Goal: Task Accomplishment & Management: Manage account settings

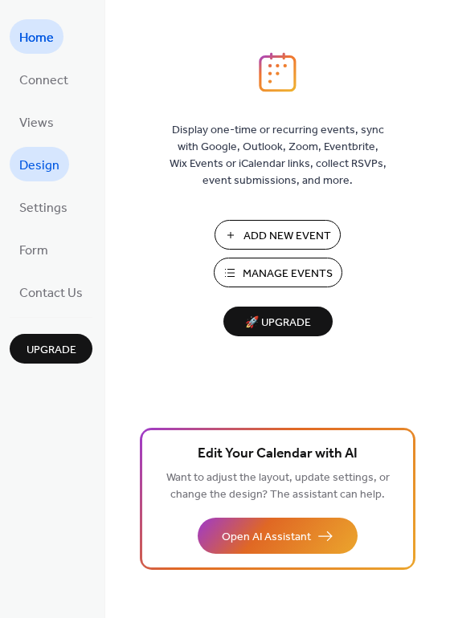
click at [53, 159] on span "Design" at bounding box center [39, 165] width 40 height 25
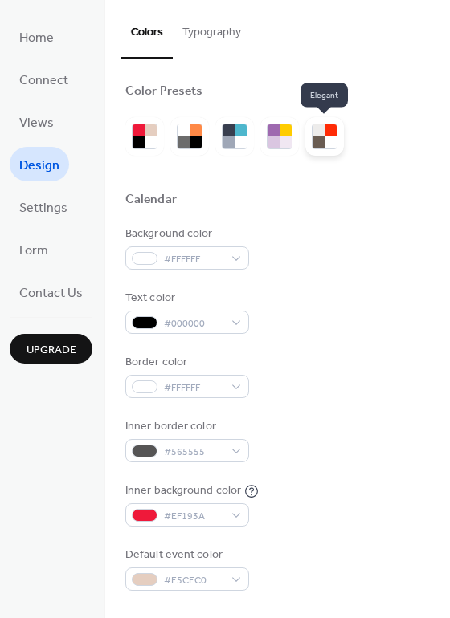
click at [320, 142] on div at bounding box center [318, 143] width 12 height 12
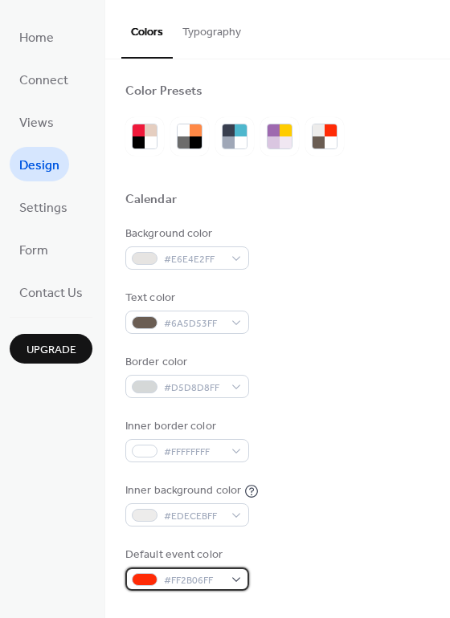
click at [218, 581] on span "#FF2B06FF" at bounding box center [193, 581] width 59 height 17
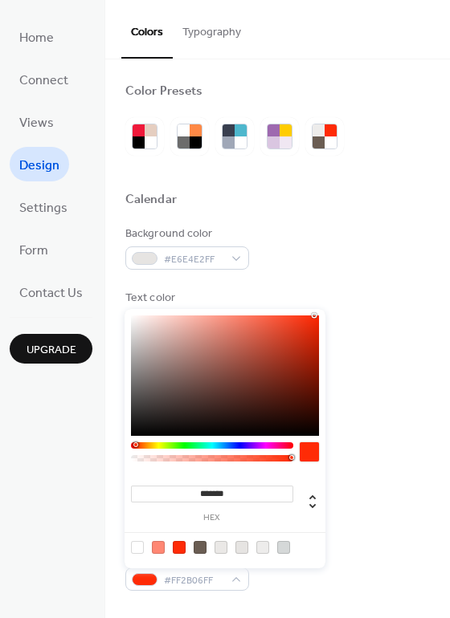
click at [417, 424] on div "Inner border color #FFFFFFFF" at bounding box center [277, 440] width 304 height 44
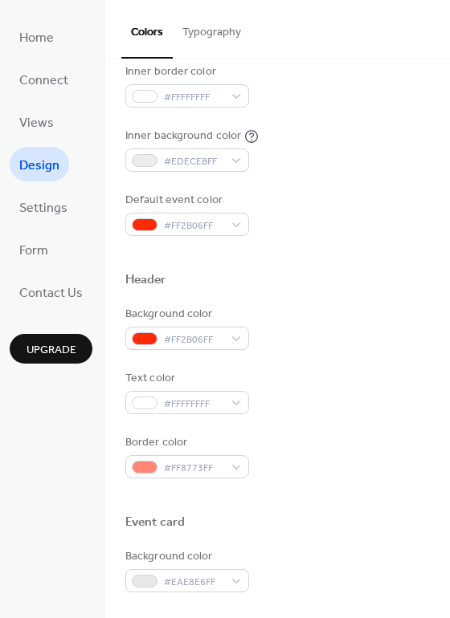
scroll to position [366, 0]
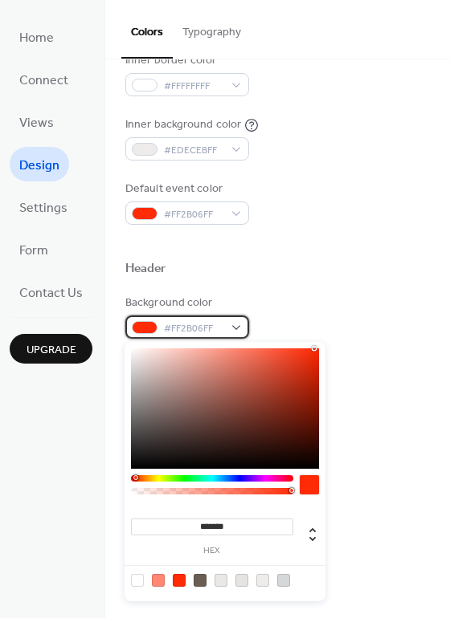
click at [233, 328] on div "#FF2B06FF" at bounding box center [187, 327] width 124 height 23
click at [344, 228] on div at bounding box center [277, 243] width 304 height 36
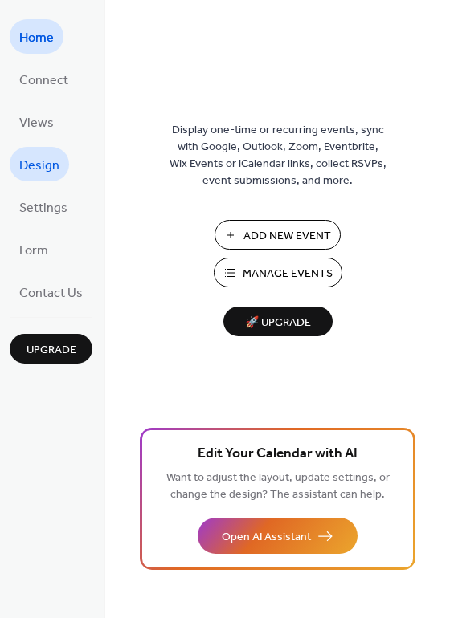
click at [23, 165] on span "Design" at bounding box center [39, 165] width 40 height 25
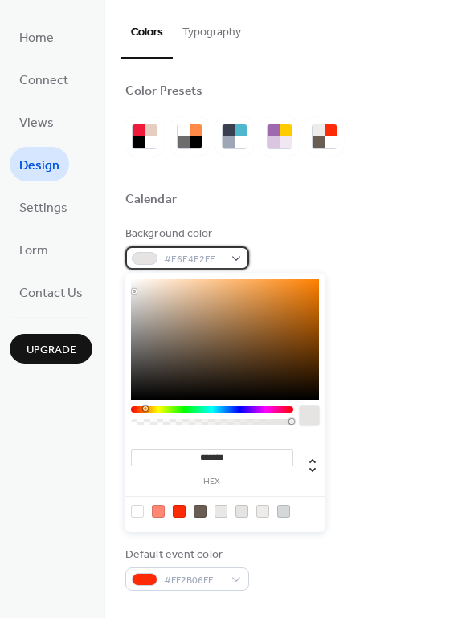
click at [243, 261] on div "#E6E4E2FF" at bounding box center [187, 258] width 124 height 23
click at [262, 512] on div at bounding box center [262, 511] width 13 height 13
type input "*******"
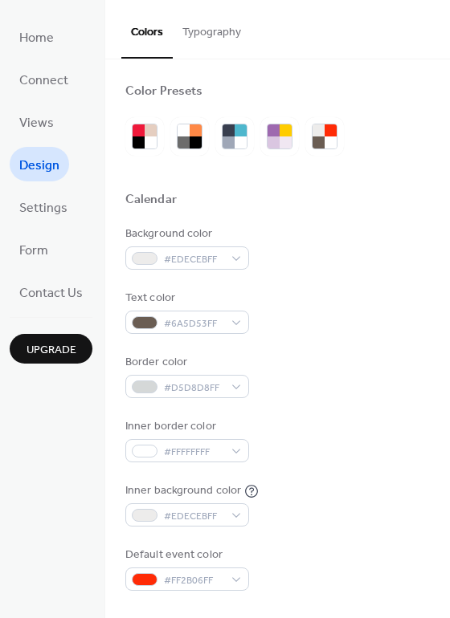
click at [365, 212] on div "Calendar" at bounding box center [277, 202] width 304 height 21
click at [234, 259] on div "#EDECEBFF" at bounding box center [187, 258] width 124 height 23
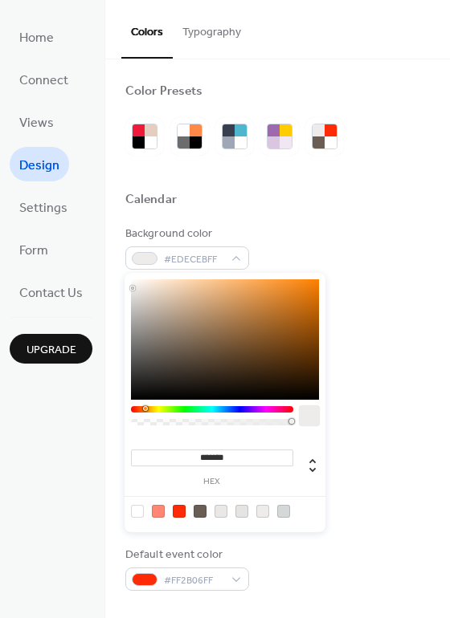
click at [139, 511] on div at bounding box center [137, 511] width 13 height 13
type input "*******"
click at [355, 202] on div "Calendar" at bounding box center [277, 202] width 304 height 21
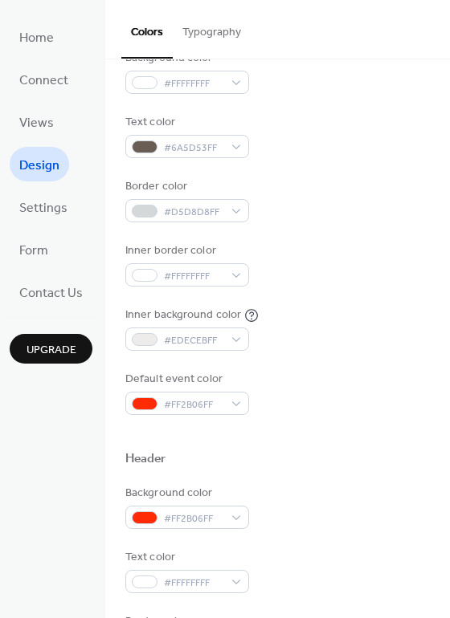
scroll to position [177, 0]
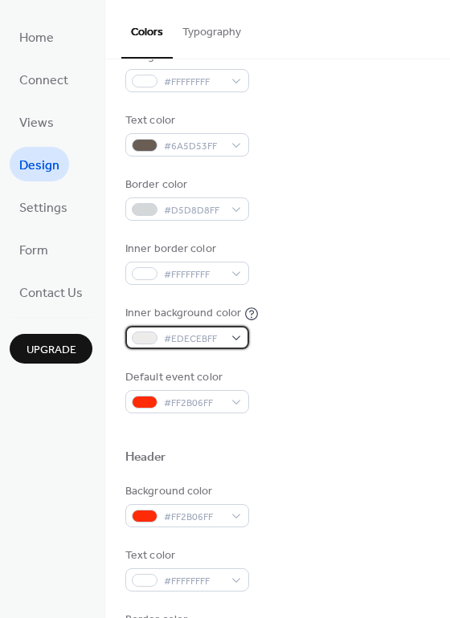
click at [239, 338] on div "#EDECEBFF" at bounding box center [187, 337] width 124 height 23
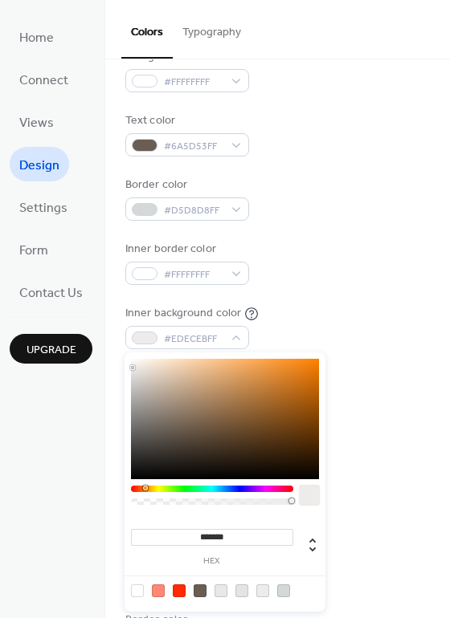
click at [356, 236] on div "Background color #FFFFFFFF Text color #6A5D53FF Border color #D5D8D8FF Inner bo…" at bounding box center [277, 230] width 304 height 365
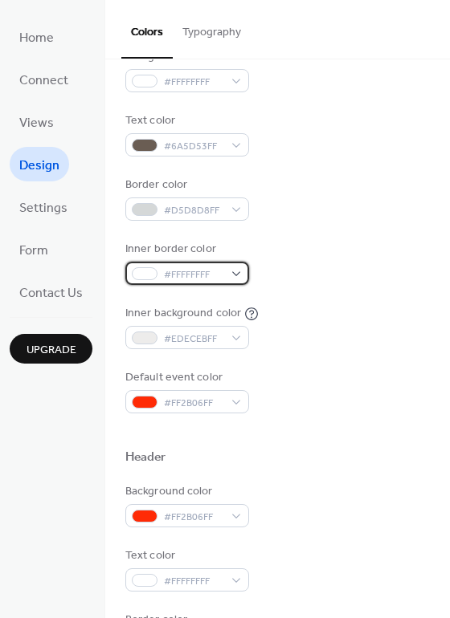
click at [234, 268] on div "#FFFFFFFF" at bounding box center [187, 273] width 124 height 23
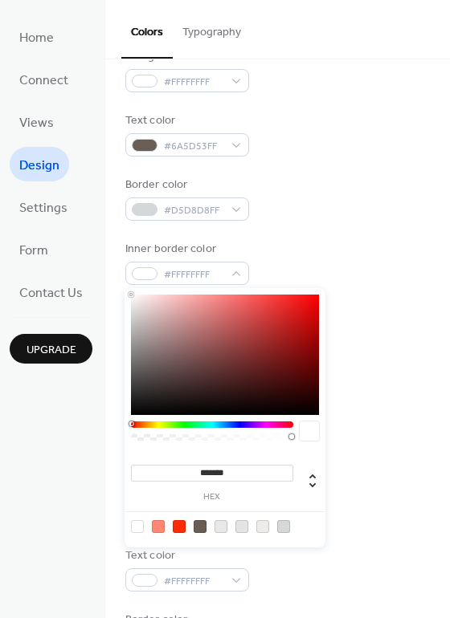
click at [260, 528] on div at bounding box center [262, 526] width 13 height 13
type input "*******"
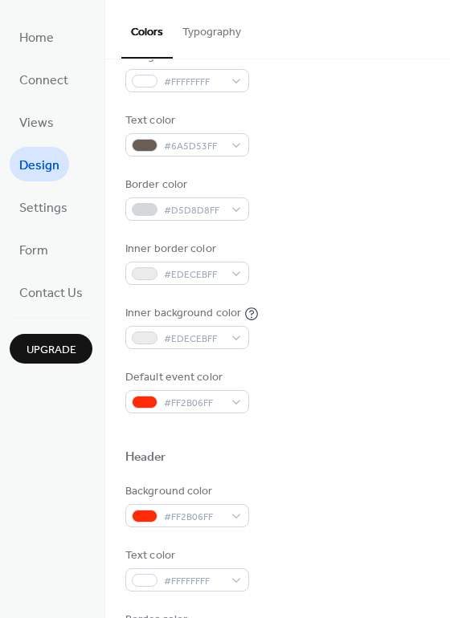
click at [336, 236] on div "Background color #FFFFFFFF Text color #6A5D53FF Border color #D5D8D8FF Inner bo…" at bounding box center [277, 230] width 304 height 365
click at [240, 336] on div "#EDECEBFF" at bounding box center [187, 337] width 124 height 23
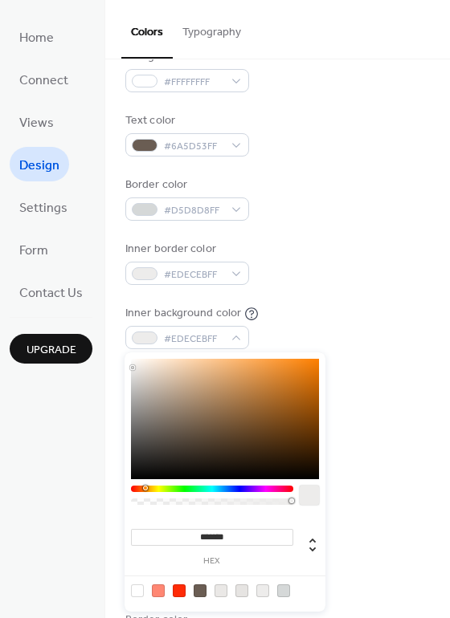
click at [137, 593] on div at bounding box center [137, 591] width 13 height 13
type input "*******"
click at [397, 216] on div "Border color #D5D8D8FF" at bounding box center [277, 199] width 304 height 44
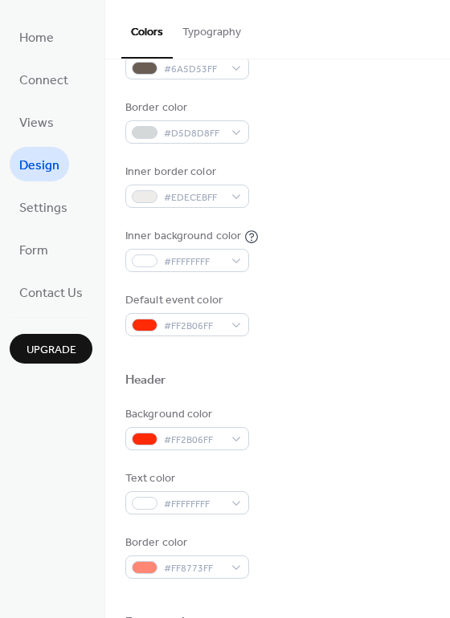
scroll to position [263, 0]
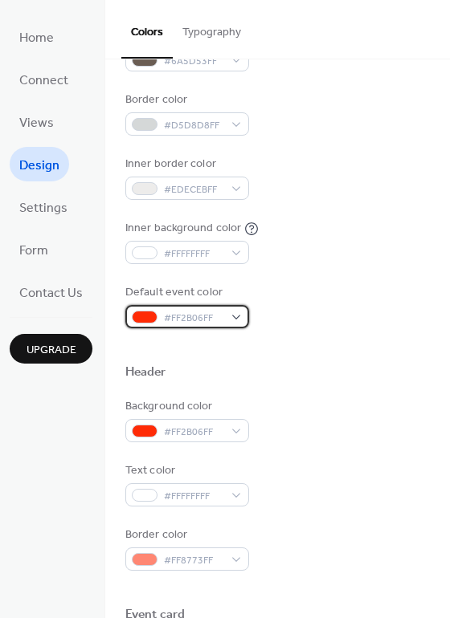
click at [235, 313] on div "#FF2B06FF" at bounding box center [187, 316] width 124 height 23
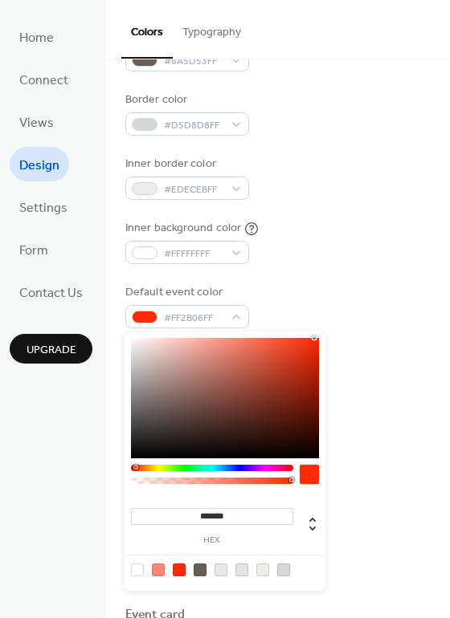
drag, startPoint x: 242, startPoint y: 517, endPoint x: 148, endPoint y: 517, distance: 94.0
click at [148, 517] on input "*******" at bounding box center [212, 516] width 162 height 17
paste input
type input "*******"
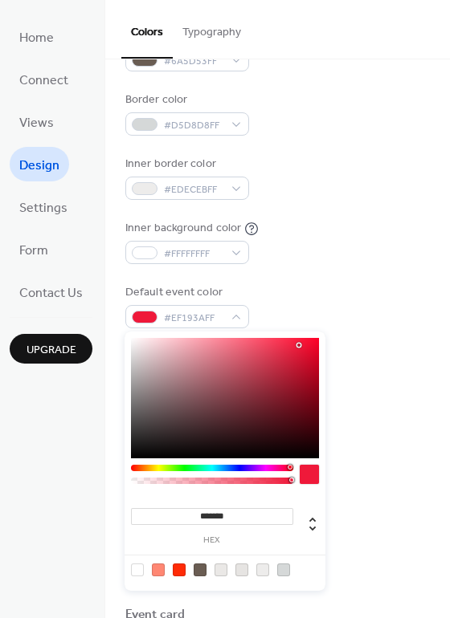
click at [332, 263] on div "Inner background color #FFFFFFFF" at bounding box center [277, 242] width 304 height 44
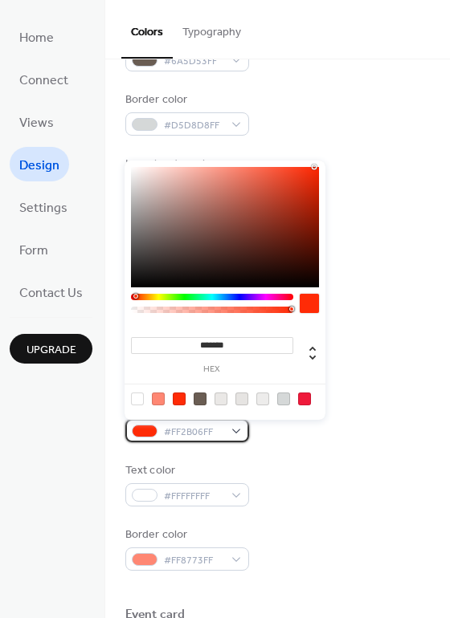
click at [239, 427] on div "#FF2B06FF" at bounding box center [187, 430] width 124 height 23
click at [350, 481] on div "Text color #FFFFFFFF" at bounding box center [277, 485] width 304 height 44
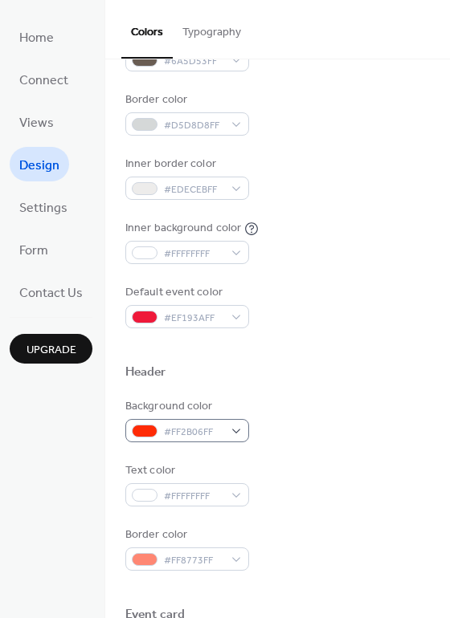
scroll to position [320, 0]
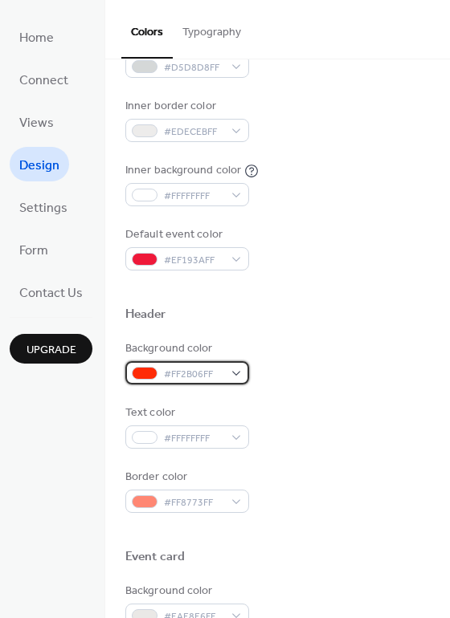
click at [210, 375] on span "#FF2B06FF" at bounding box center [193, 374] width 59 height 17
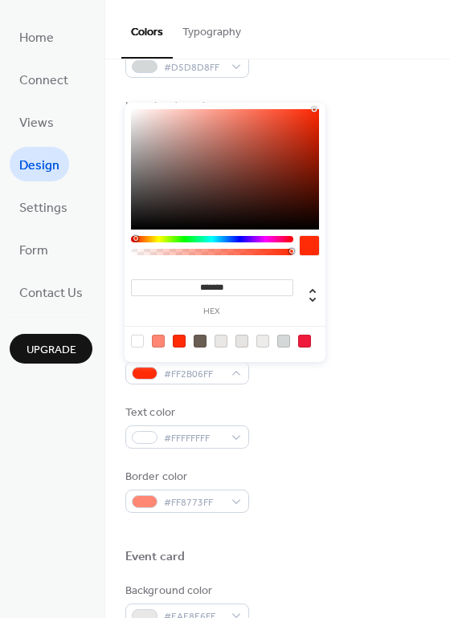
drag, startPoint x: 237, startPoint y: 287, endPoint x: 137, endPoint y: 275, distance: 100.2
click at [137, 276] on div "******* hex" at bounding box center [212, 296] width 162 height 40
paste input
type input "*******"
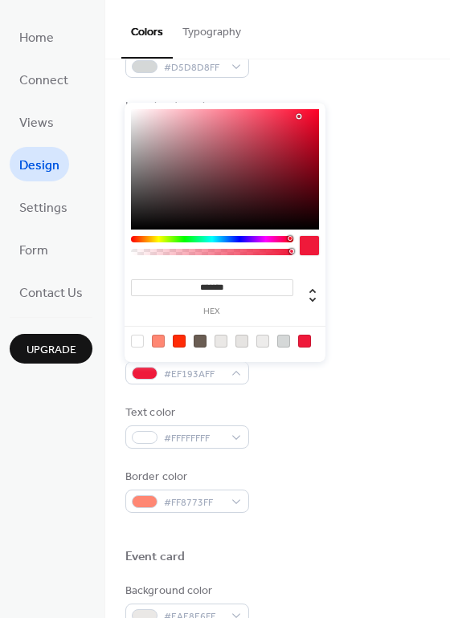
click at [356, 465] on div "Background color #EF193AFF Text color #FFFFFFFF Border color #FF8773FF" at bounding box center [277, 426] width 304 height 173
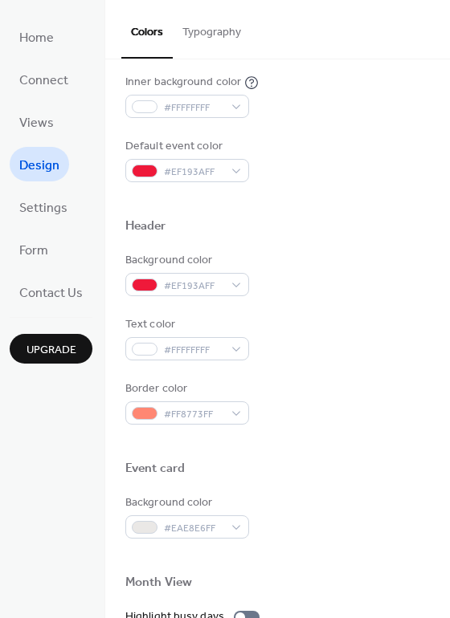
scroll to position [412, 0]
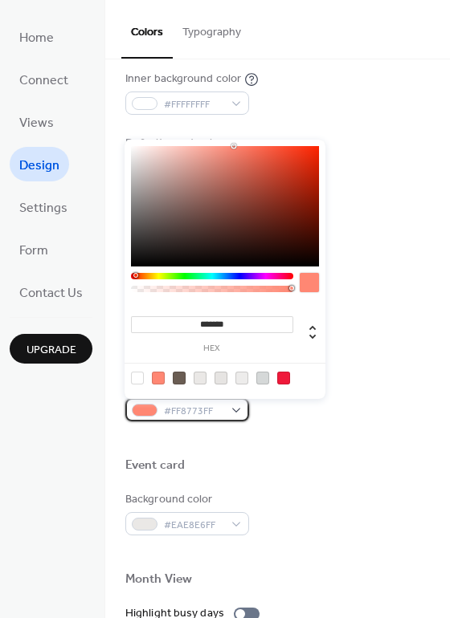
click at [236, 409] on div "#FF8773FF" at bounding box center [187, 409] width 124 height 23
click at [217, 378] on div at bounding box center [220, 378] width 13 height 13
type input "*******"
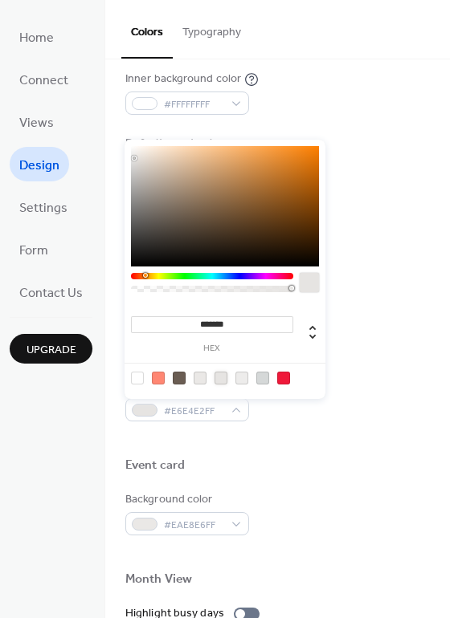
click at [310, 460] on div "Event card" at bounding box center [277, 468] width 304 height 21
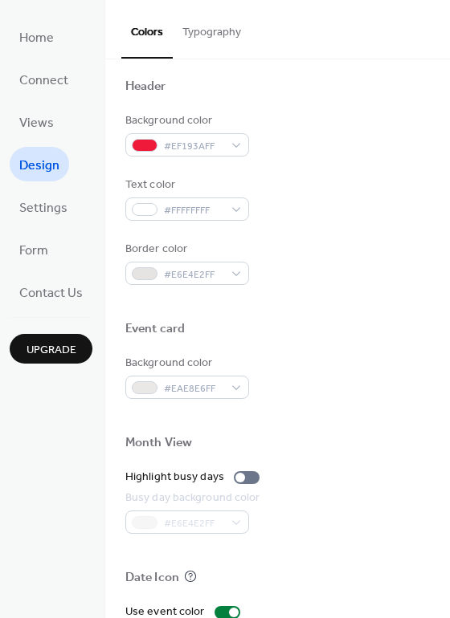
scroll to position [687, 0]
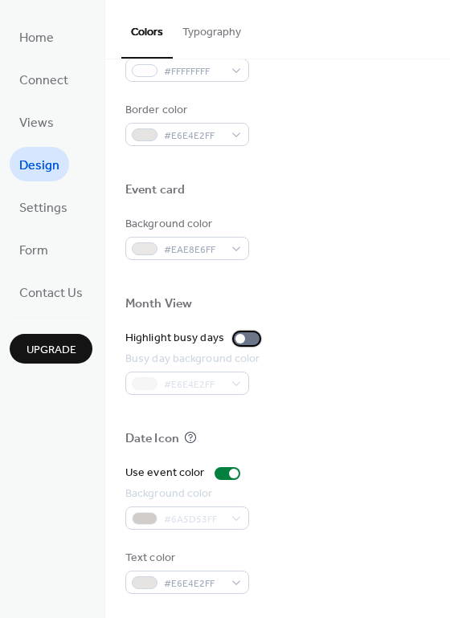
click at [235, 341] on div at bounding box center [240, 339] width 10 height 10
click at [304, 431] on div "Date Icon" at bounding box center [277, 441] width 304 height 21
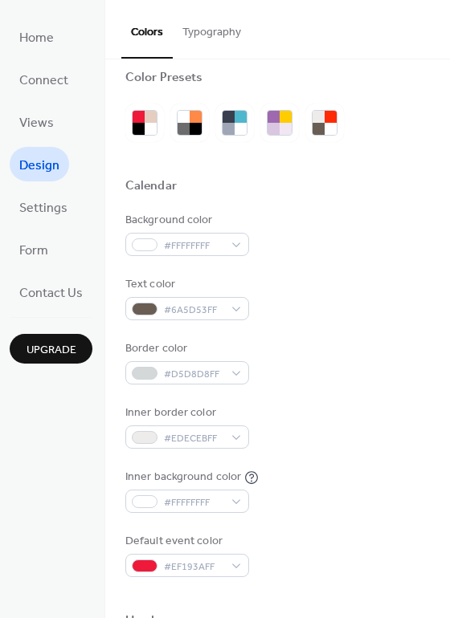
scroll to position [0, 0]
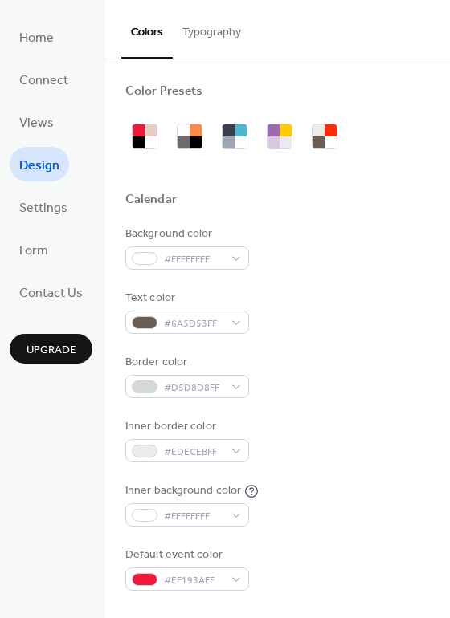
click at [203, 31] on button "Typography" at bounding box center [212, 28] width 78 height 57
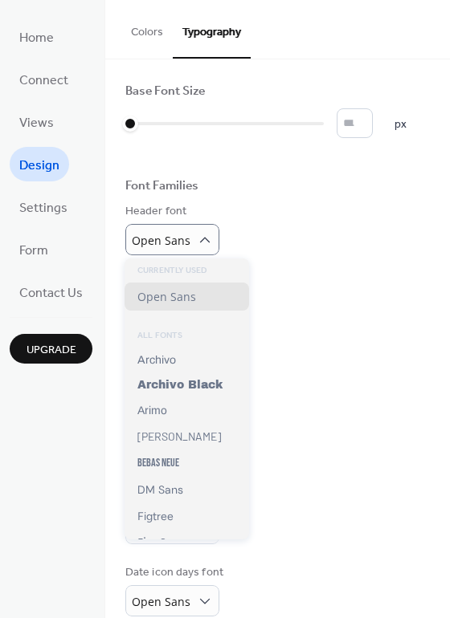
click at [384, 234] on div "Header font Open Sans" at bounding box center [277, 229] width 304 height 52
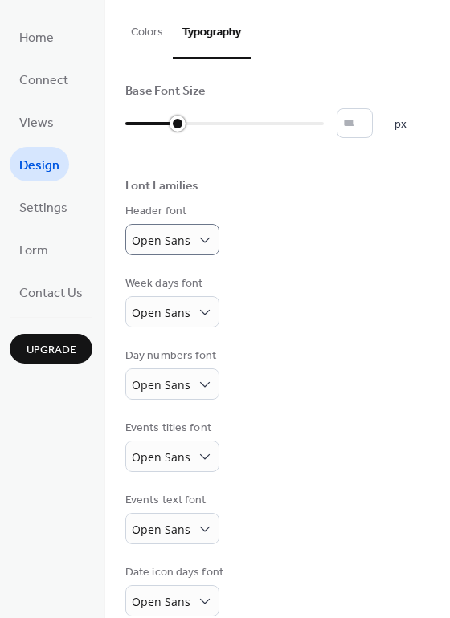
drag, startPoint x: 132, startPoint y: 124, endPoint x: 165, endPoint y: 123, distance: 33.7
click at [166, 123] on div at bounding box center [151, 124] width 52 height 26
type input "**"
drag, startPoint x: 175, startPoint y: 122, endPoint x: 284, endPoint y: 126, distance: 109.3
click at [284, 126] on div at bounding box center [224, 124] width 198 height 26
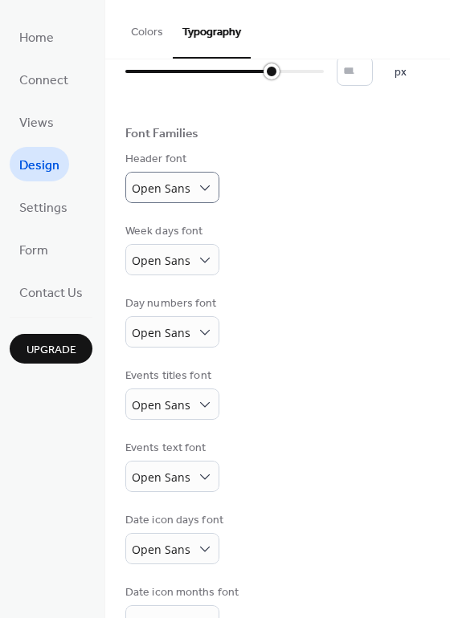
scroll to position [95, 0]
